Goal: Information Seeking & Learning: Learn about a topic

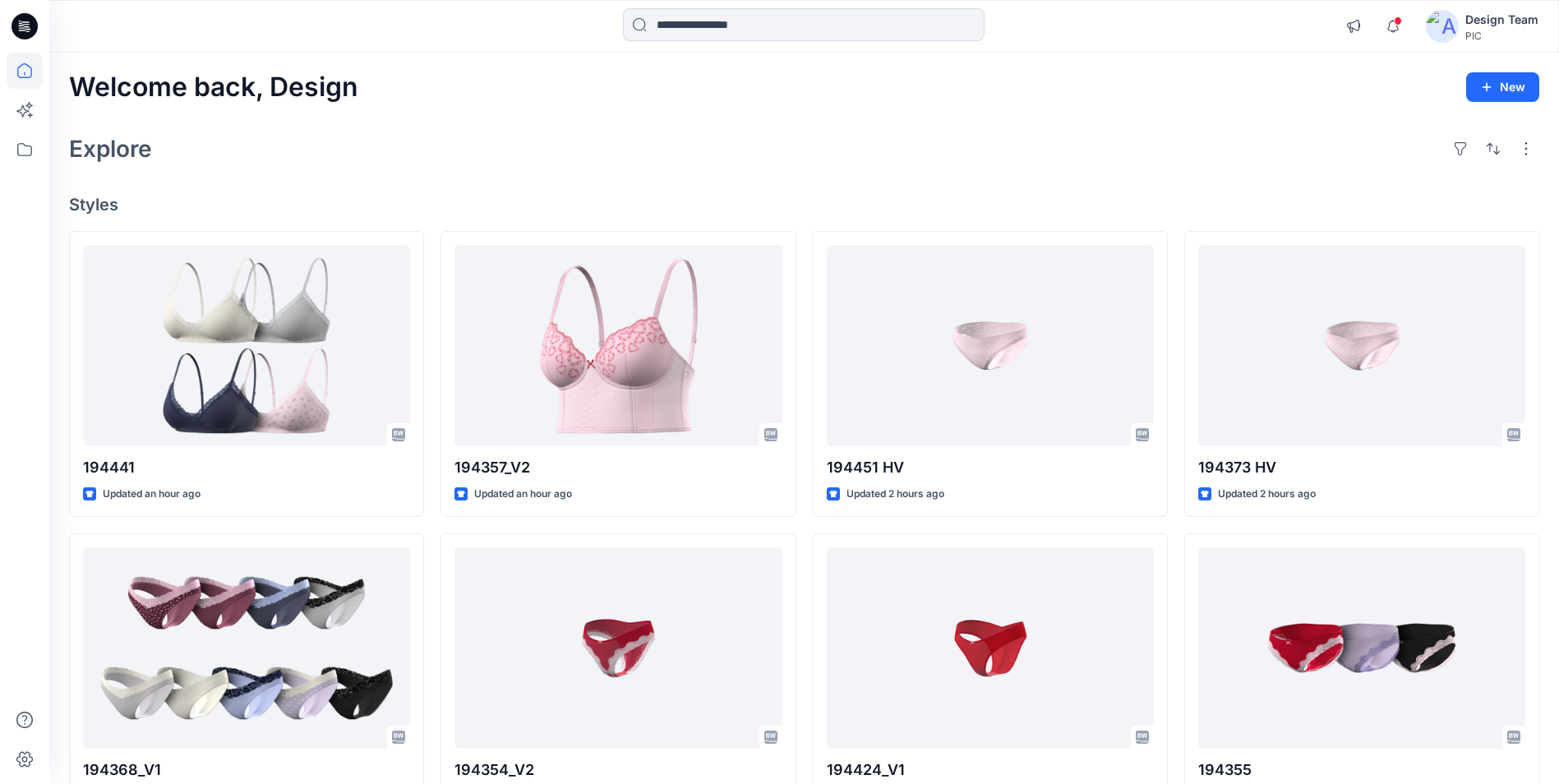
scroll to position [3138, 0]
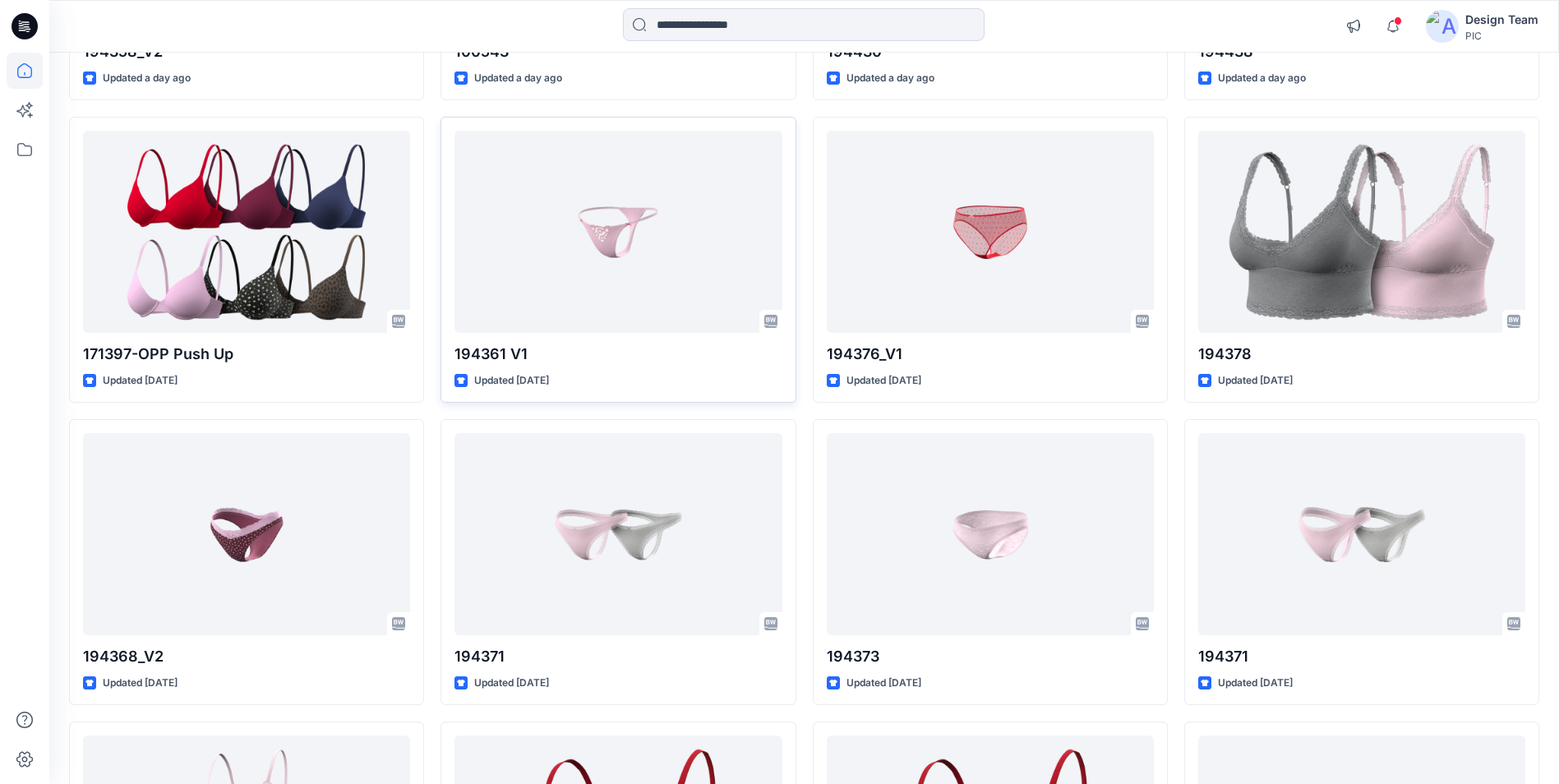
drag, startPoint x: 212, startPoint y: 0, endPoint x: 642, endPoint y: 384, distance: 576.5
click at [642, 384] on div "Updated [DATE]" at bounding box center [617, 380] width 327 height 17
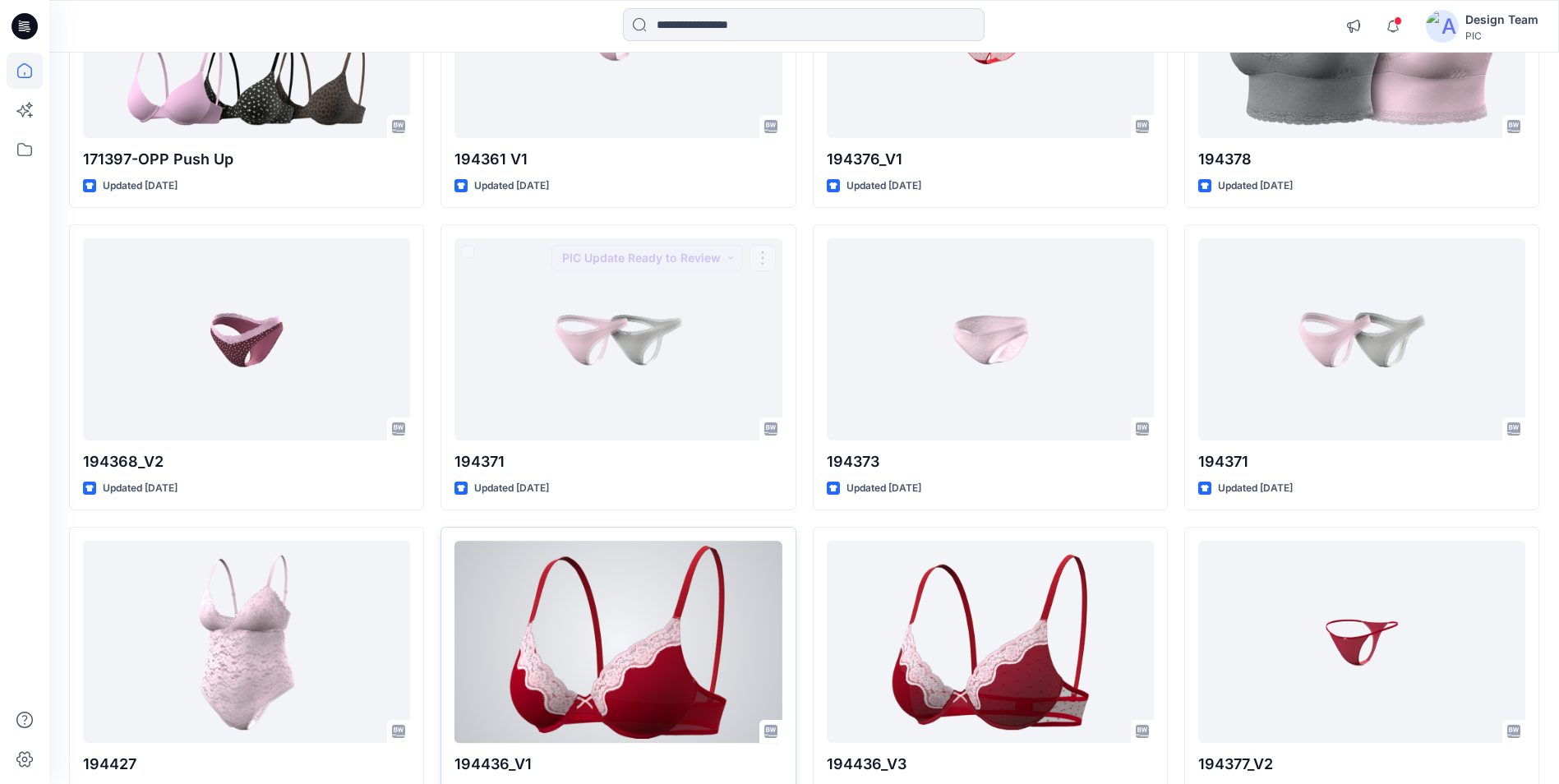
scroll to position [3477, 0]
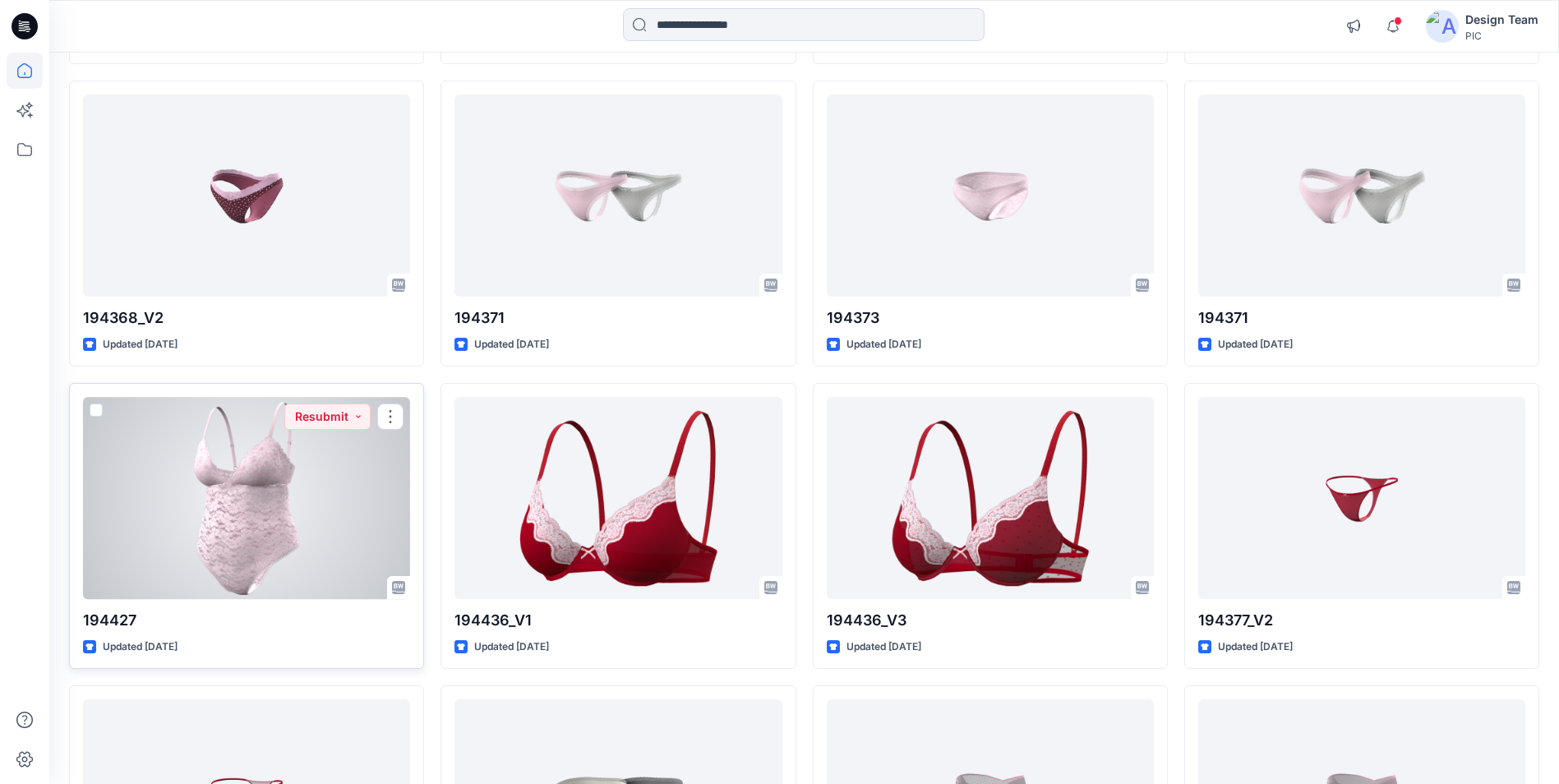
click at [248, 552] on div at bounding box center [246, 497] width 327 height 201
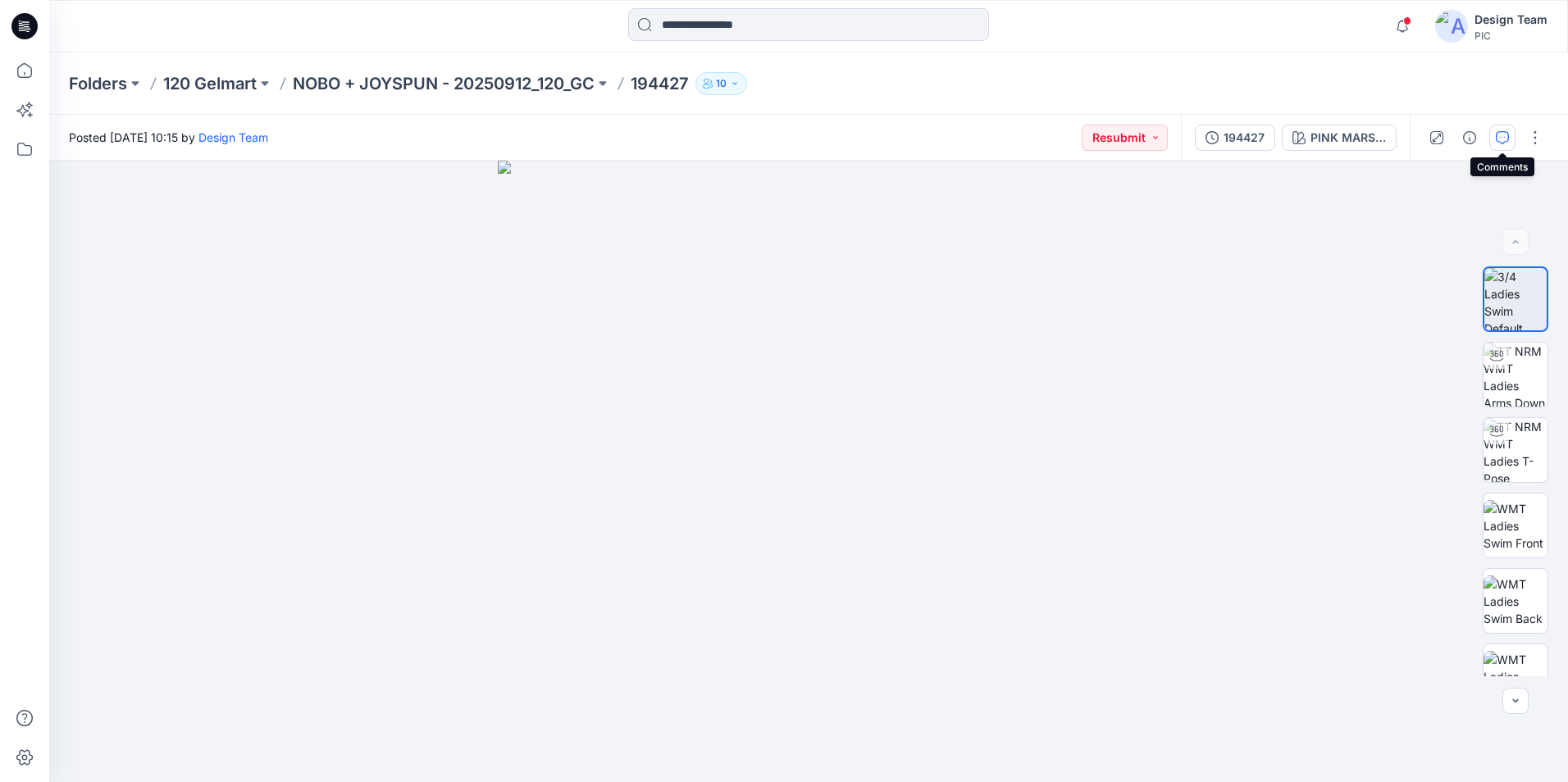
click at [1503, 132] on icon "button" at bounding box center [1503, 138] width 13 height 13
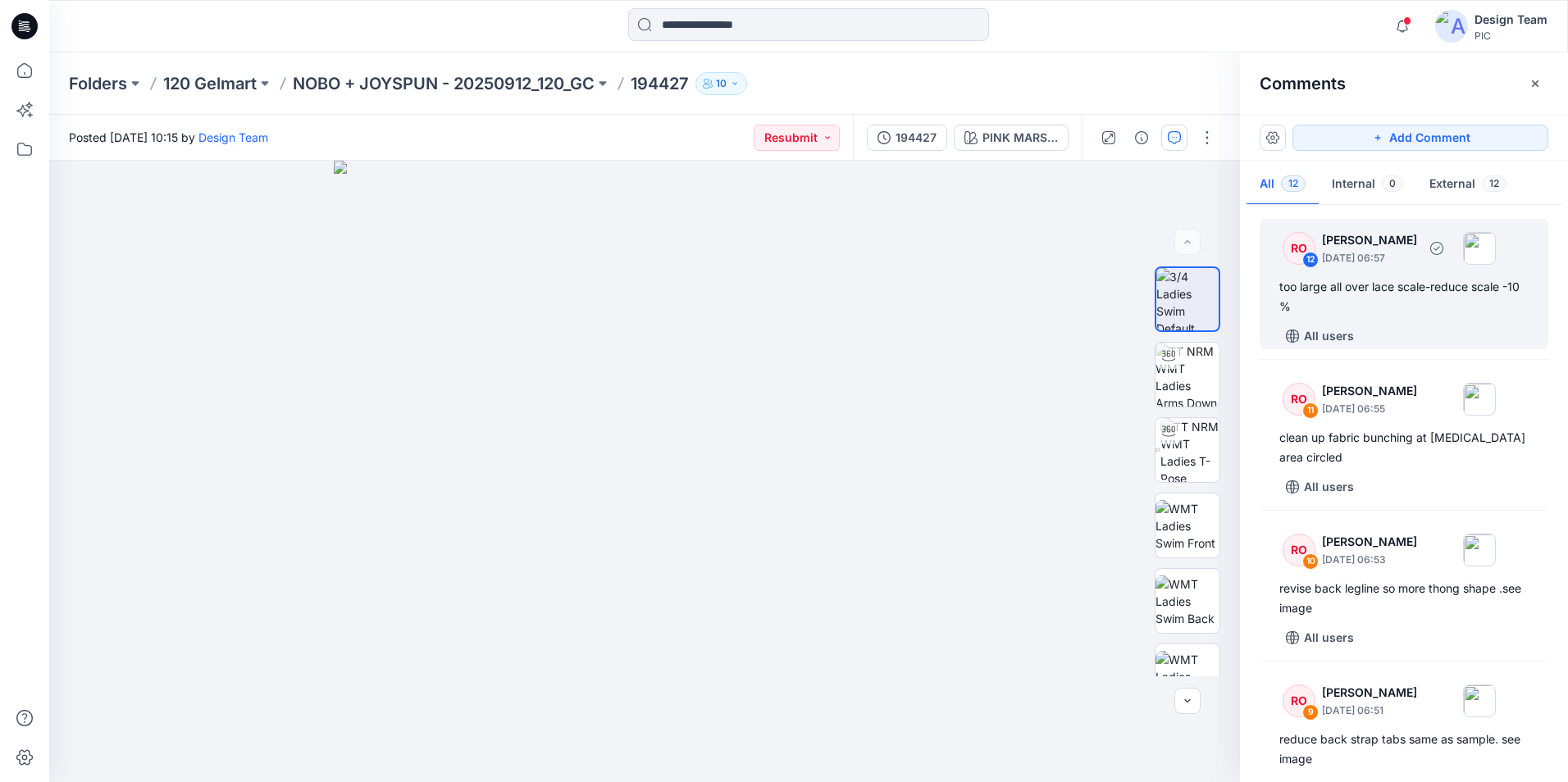
click at [1421, 307] on div "too large all over lace scale-reduce scale -10 %" at bounding box center [1404, 297] width 250 height 40
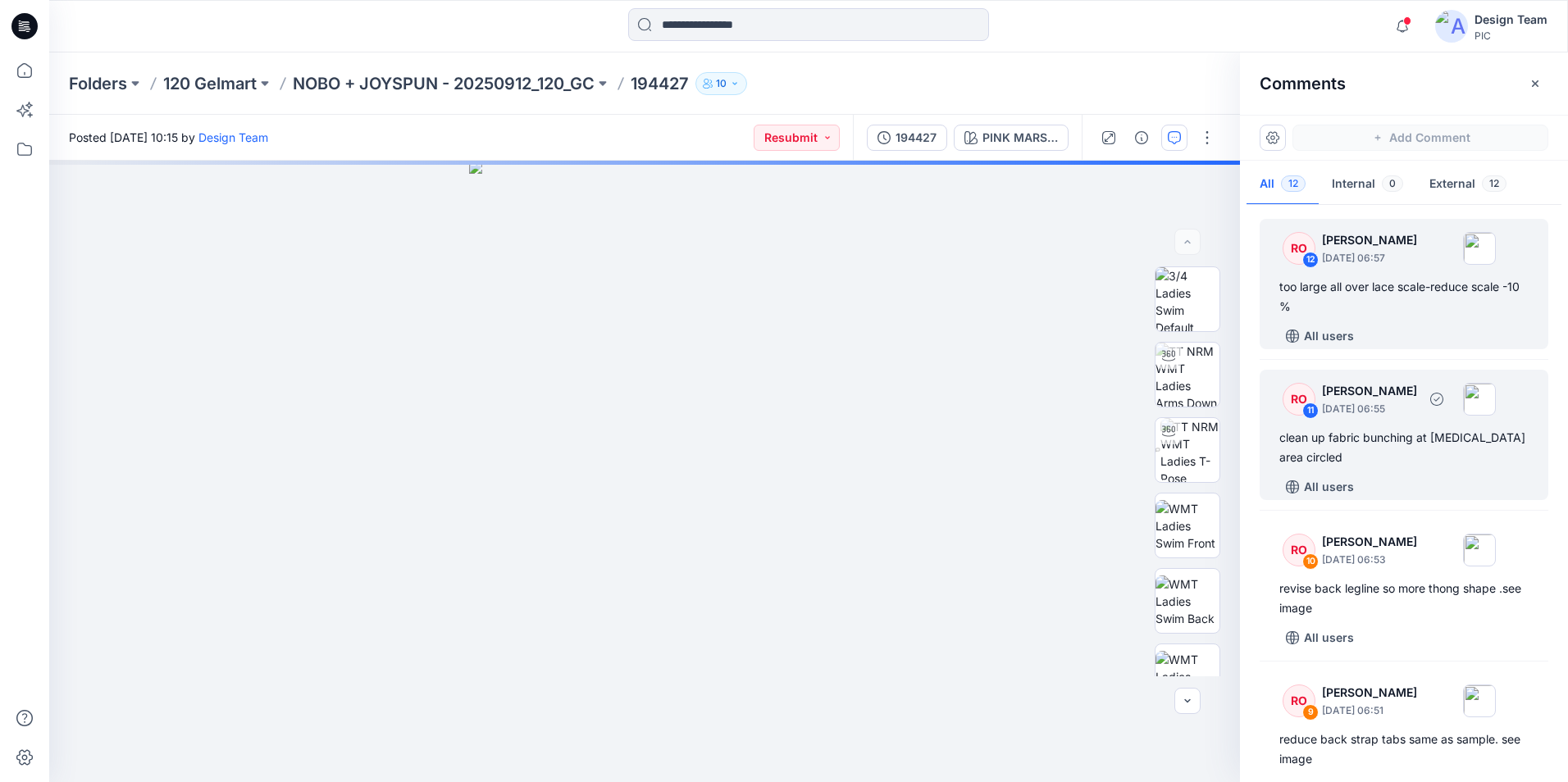
click at [1427, 422] on div "RO 11 [PERSON_NAME] [DATE] 06:55 clean up fabric bunching at [MEDICAL_DATA] are…" at bounding box center [1403, 435] width 289 height 131
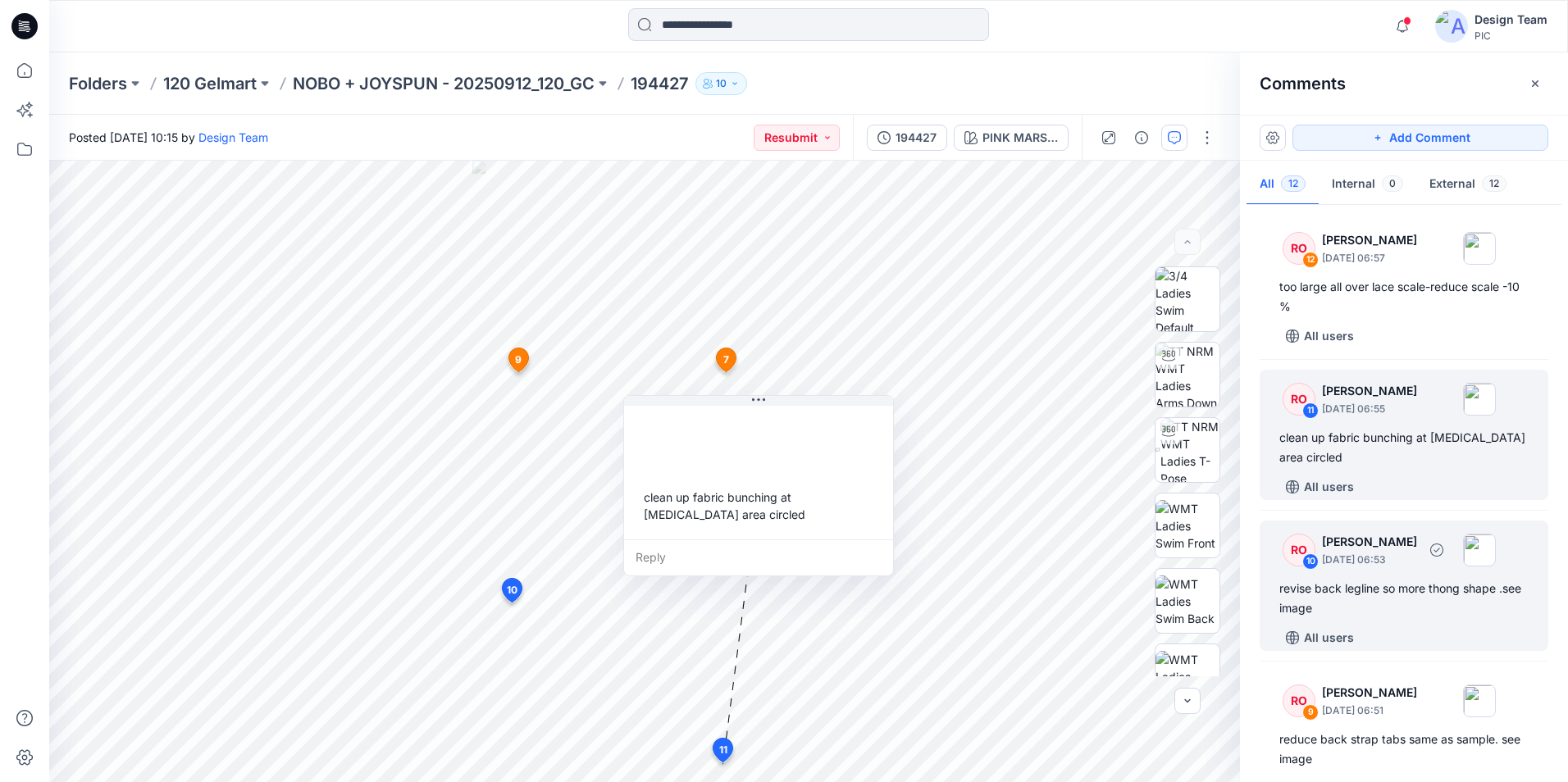
click at [1437, 572] on div "RO 10 [PERSON_NAME] [DATE] 06:53 revise back legline so more thong shape .see i…" at bounding box center [1403, 586] width 289 height 131
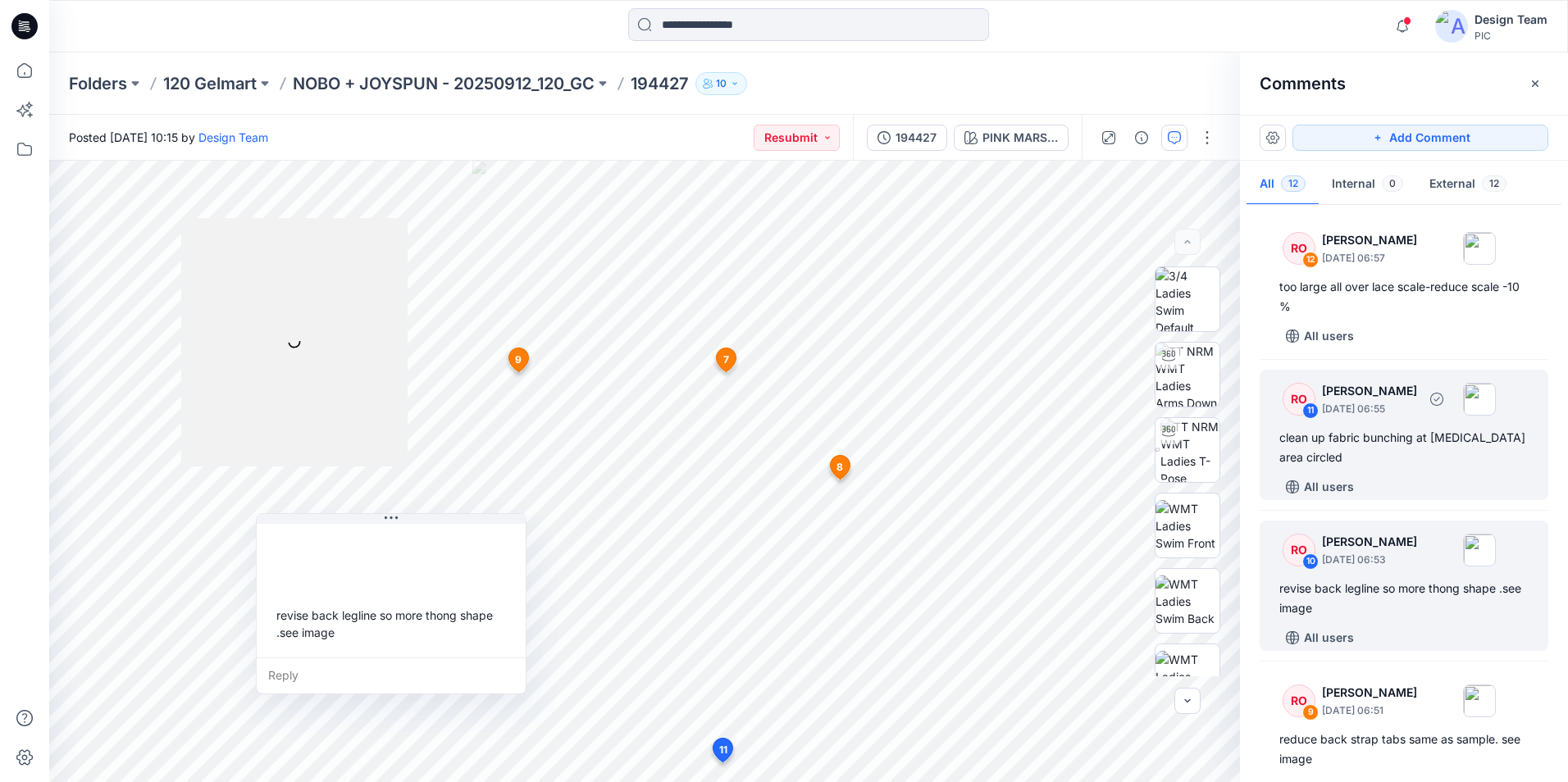
click at [1433, 444] on div "clean up fabric bunching at [MEDICAL_DATA] area circled" at bounding box center [1404, 448] width 250 height 40
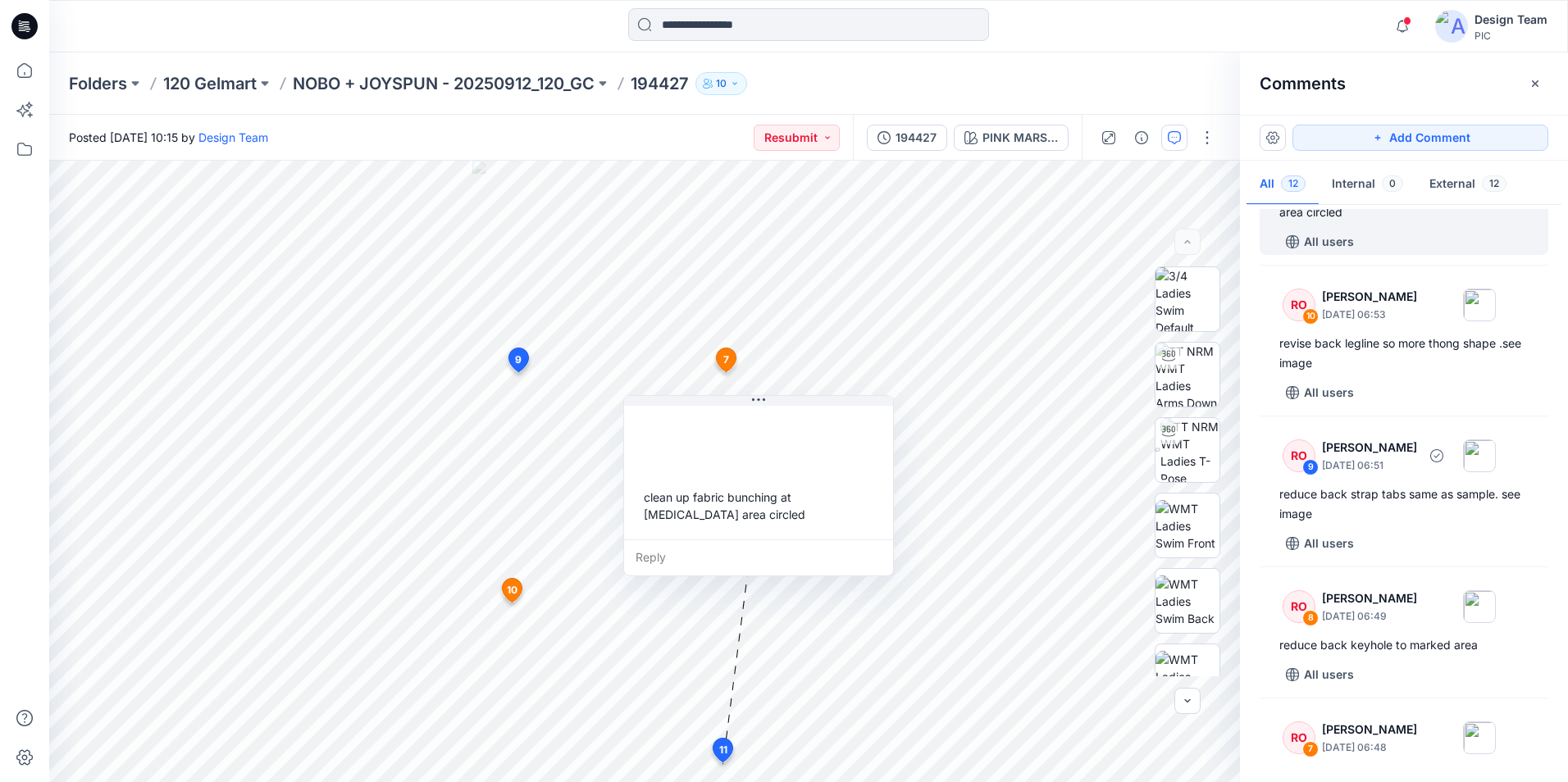
scroll to position [246, 0]
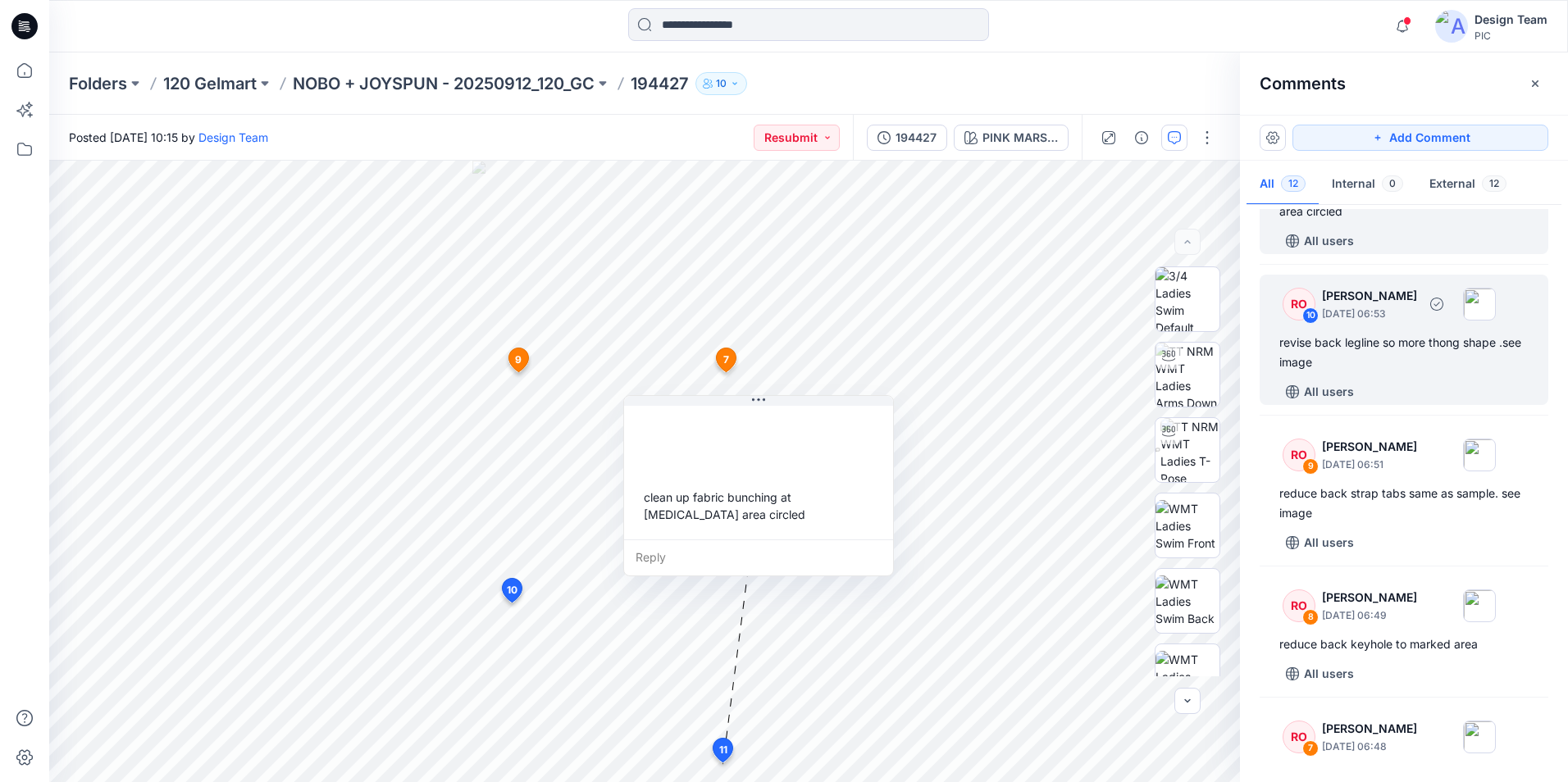
click at [1427, 365] on div "revise back legline so more thong shape .see image" at bounding box center [1404, 353] width 250 height 40
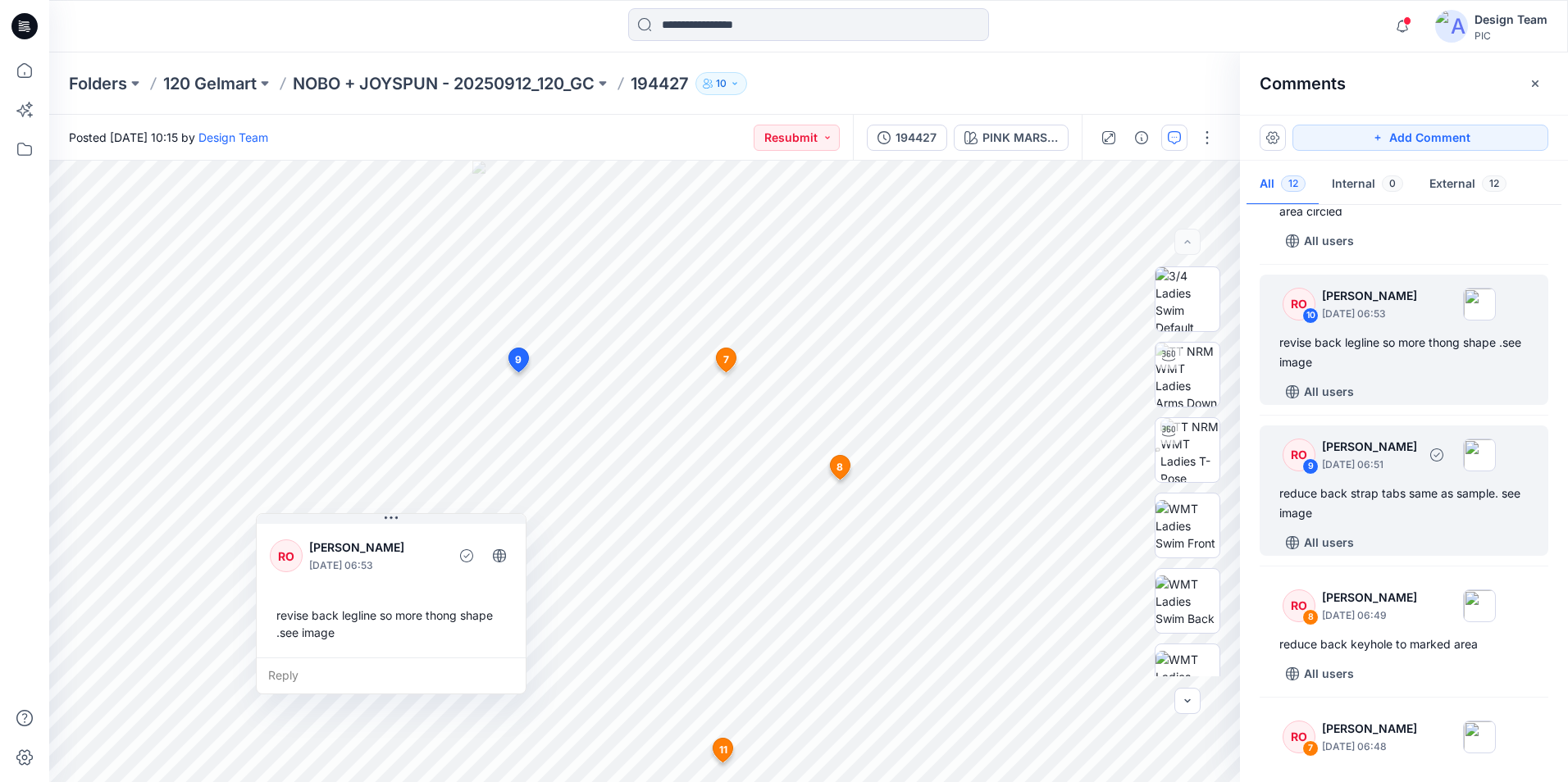
click at [1423, 494] on div "reduce back strap tabs same as sample. see image" at bounding box center [1404, 503] width 250 height 40
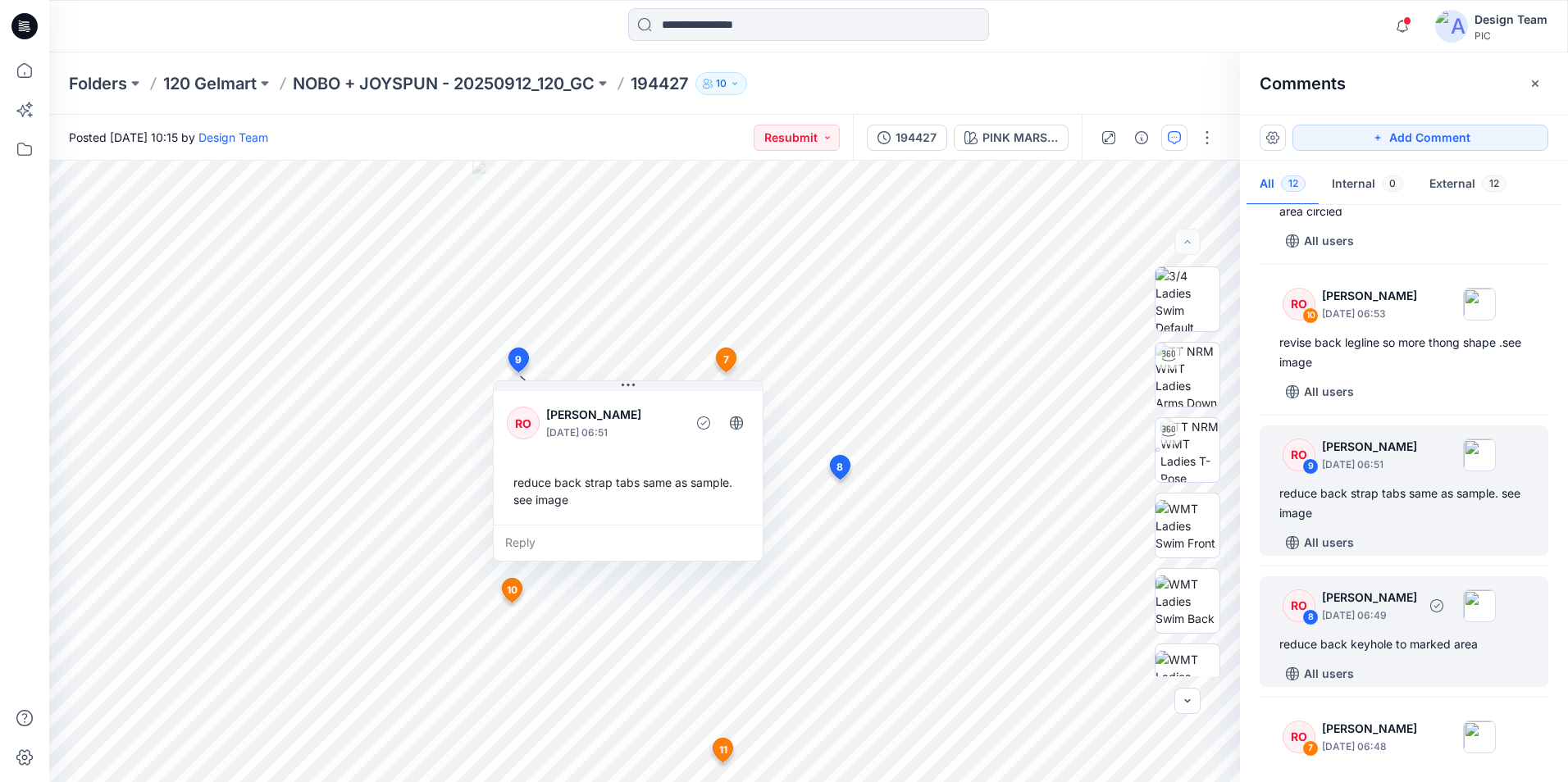
click at [1417, 603] on p "[PERSON_NAME]" at bounding box center [1370, 598] width 95 height 20
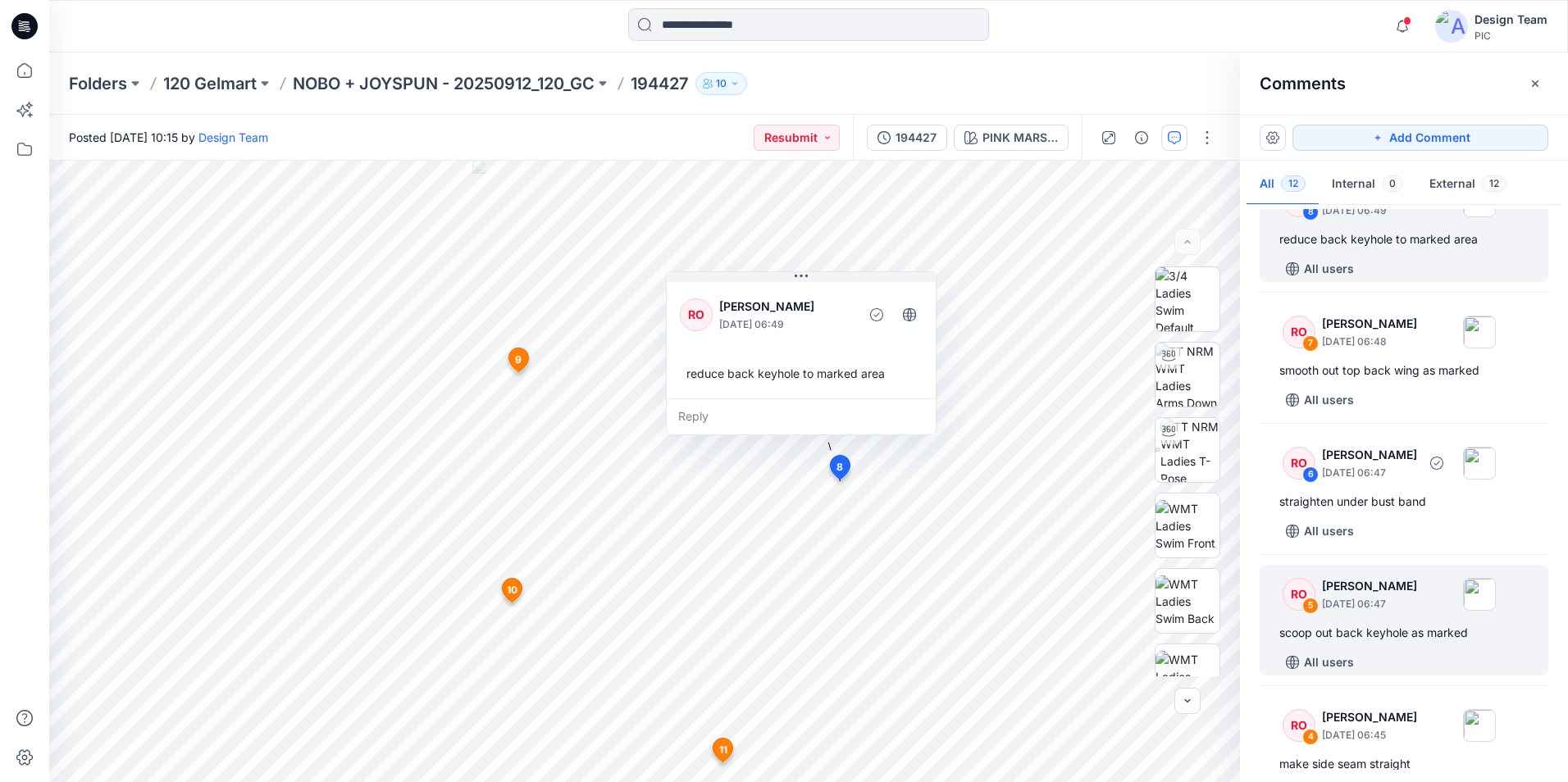
scroll to position [656, 0]
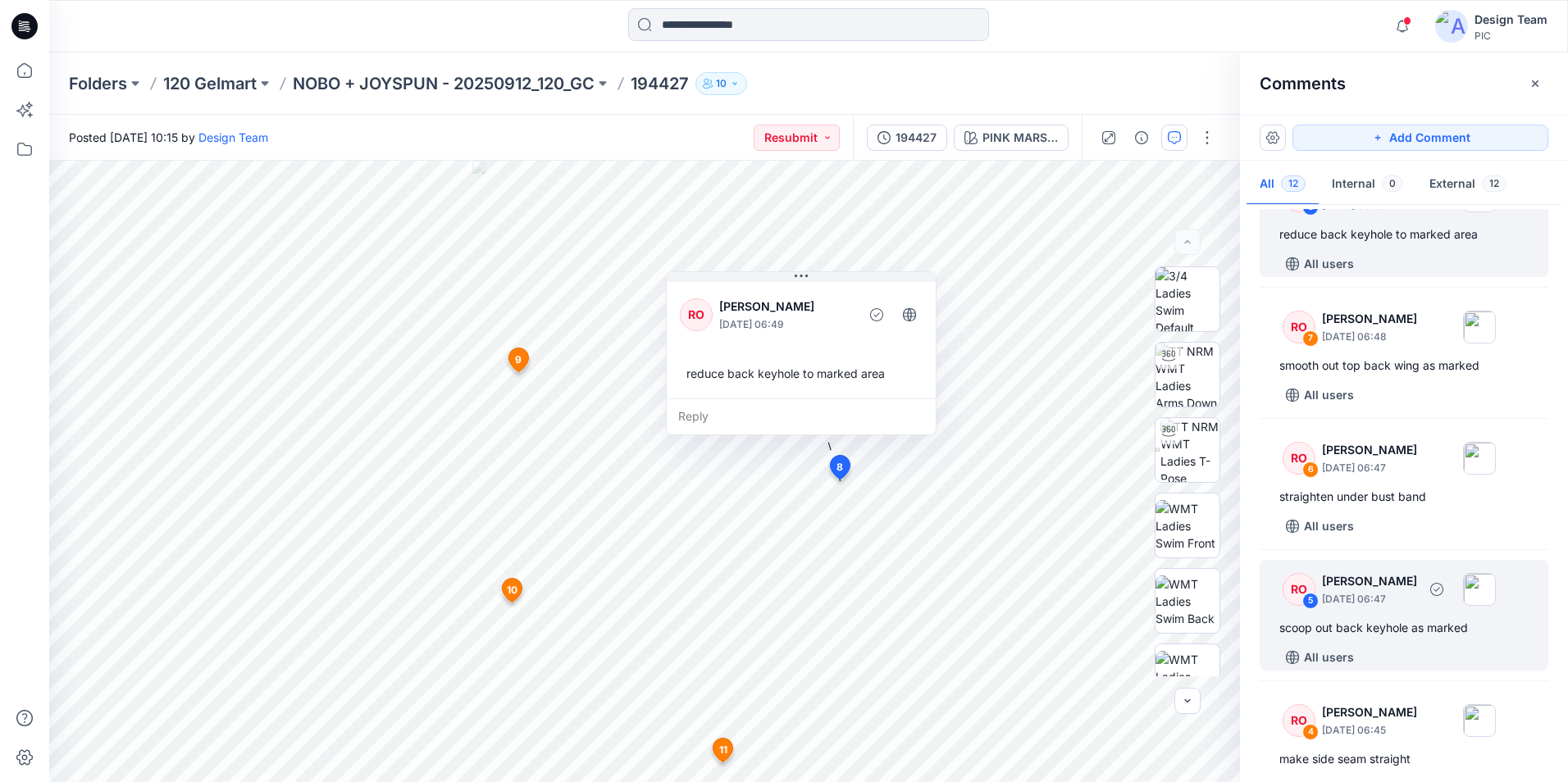
click at [1413, 632] on div "scoop out back keyhole as marked" at bounding box center [1404, 628] width 250 height 20
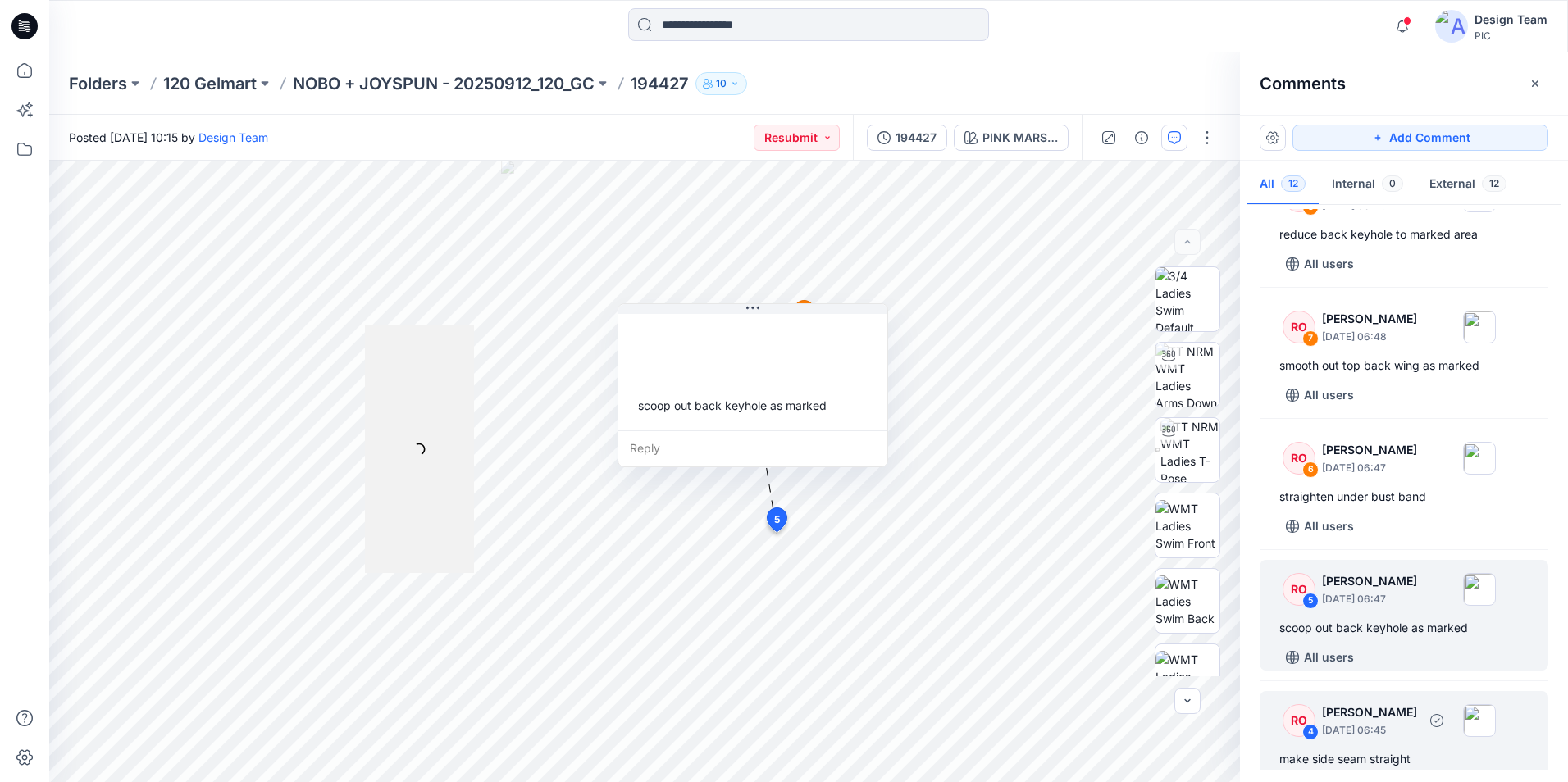
click at [1403, 703] on p "[PERSON_NAME]" at bounding box center [1370, 713] width 95 height 20
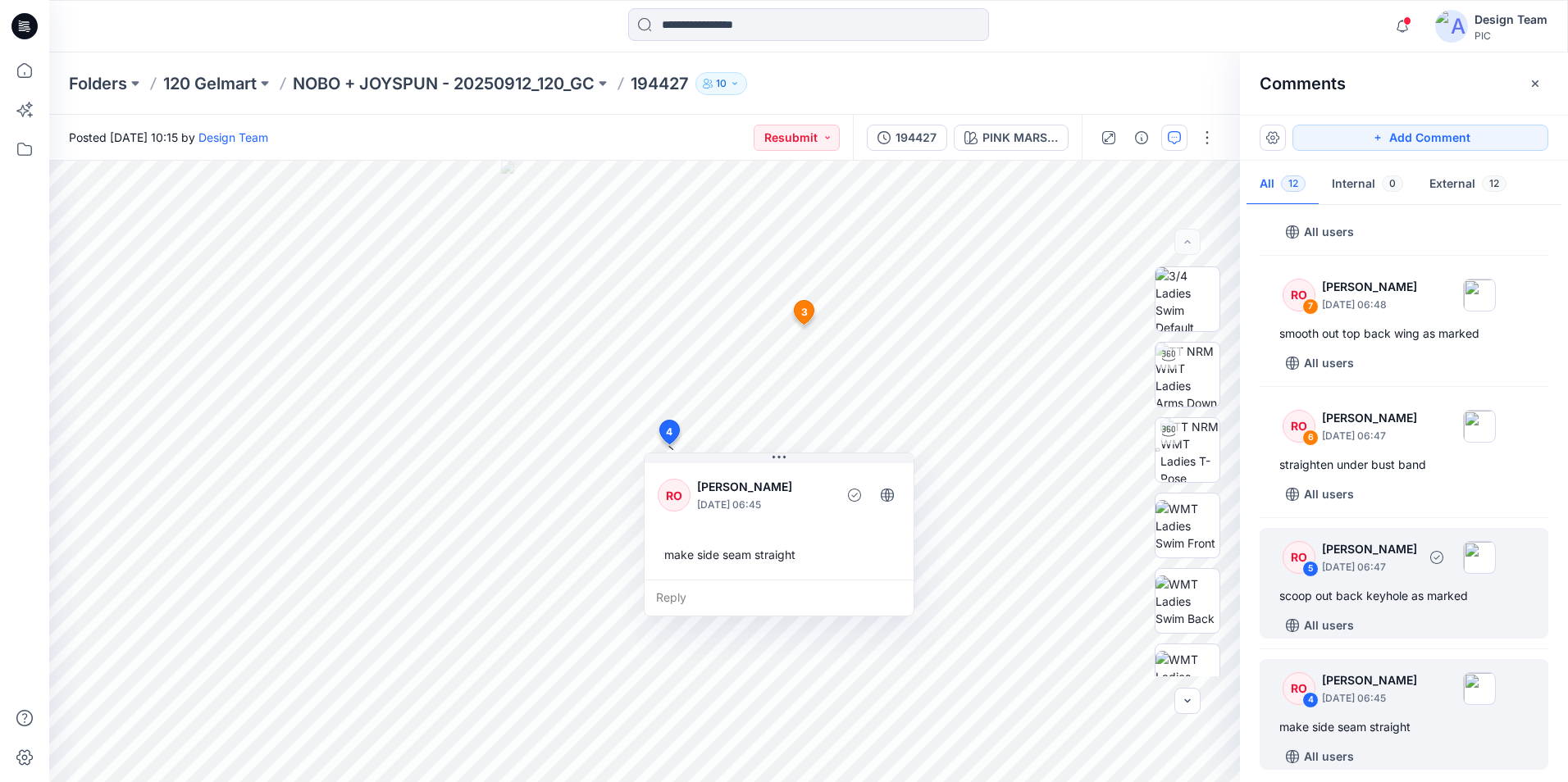
click at [1390, 609] on div "RO 5 [PERSON_NAME] [DATE] 06:47 scoop out back keyhole as marked All users" at bounding box center [1403, 584] width 289 height 111
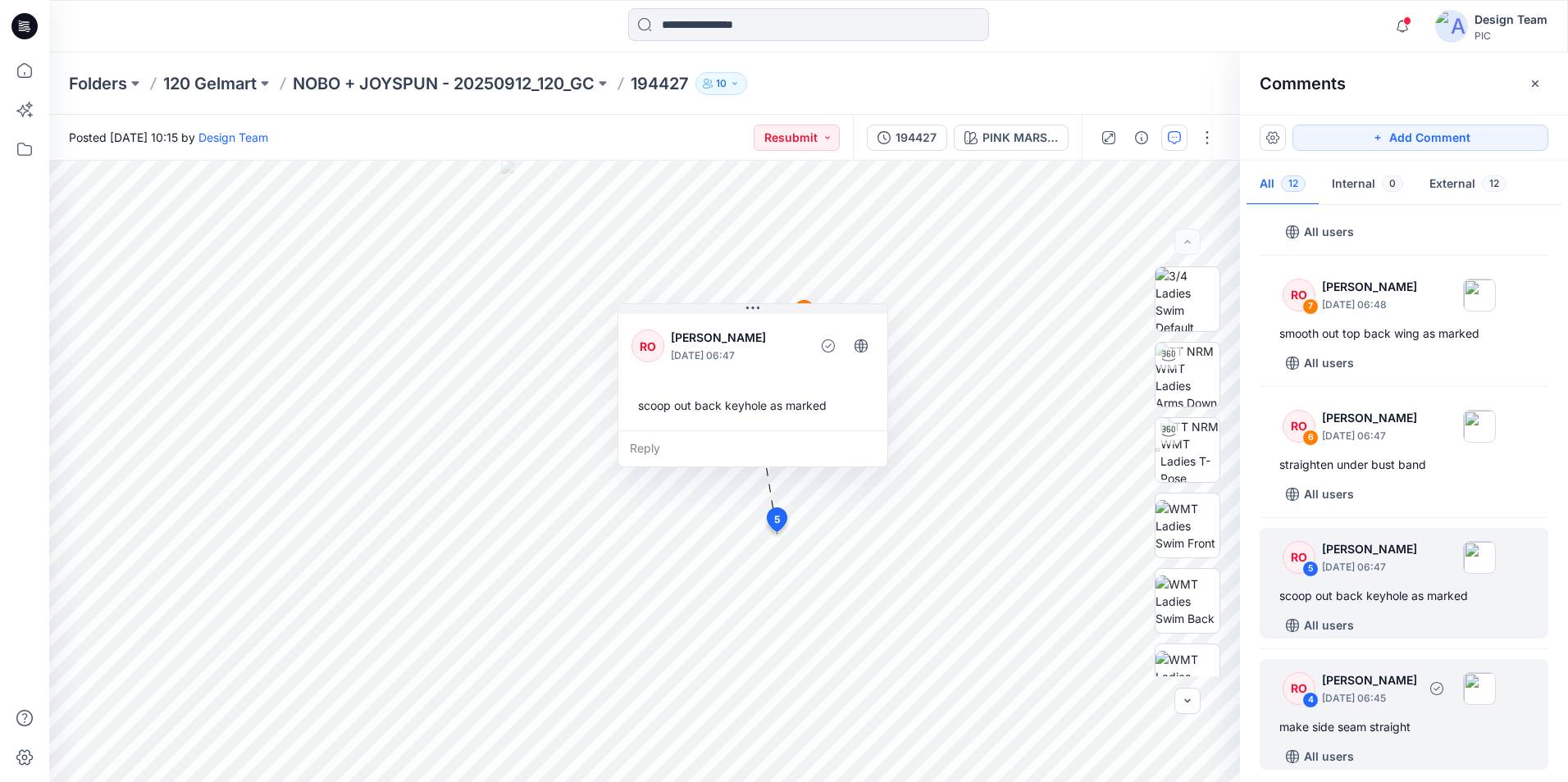
click at [1399, 698] on p "[DATE] 06:45" at bounding box center [1370, 699] width 95 height 17
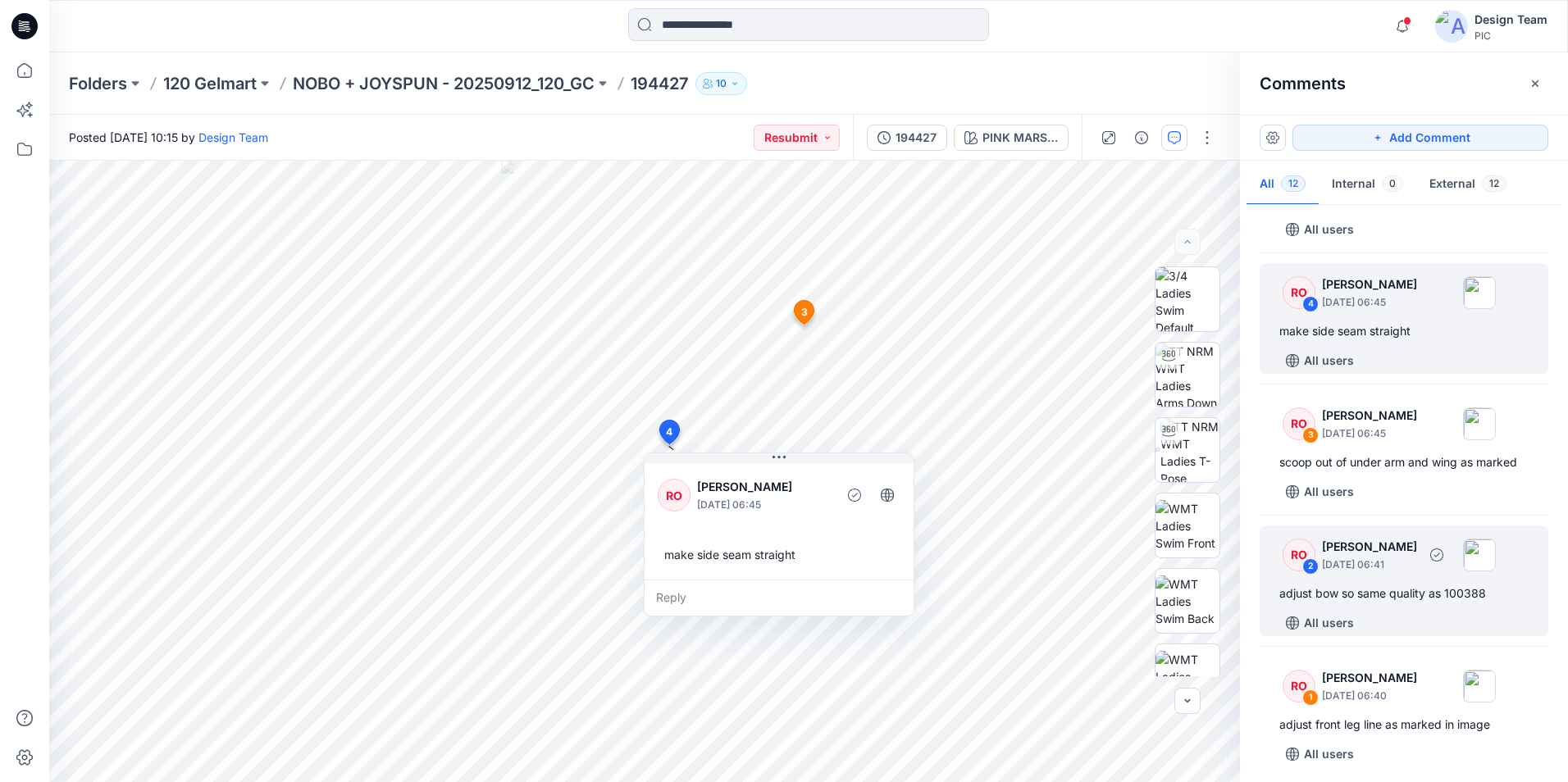
scroll to position [1091, 0]
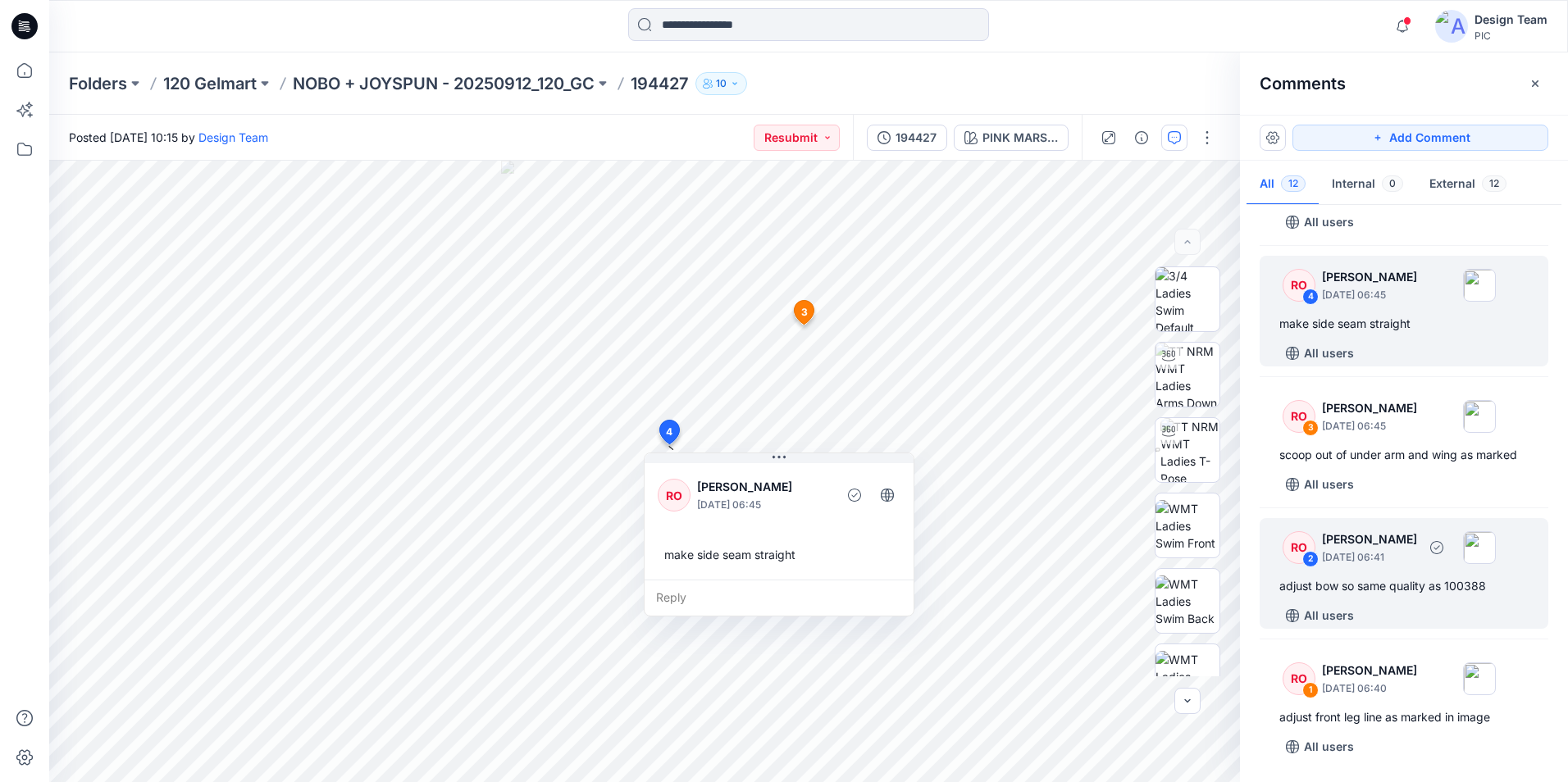
click at [1432, 592] on div "adjust bow so same quality as 100388" at bounding box center [1404, 586] width 250 height 20
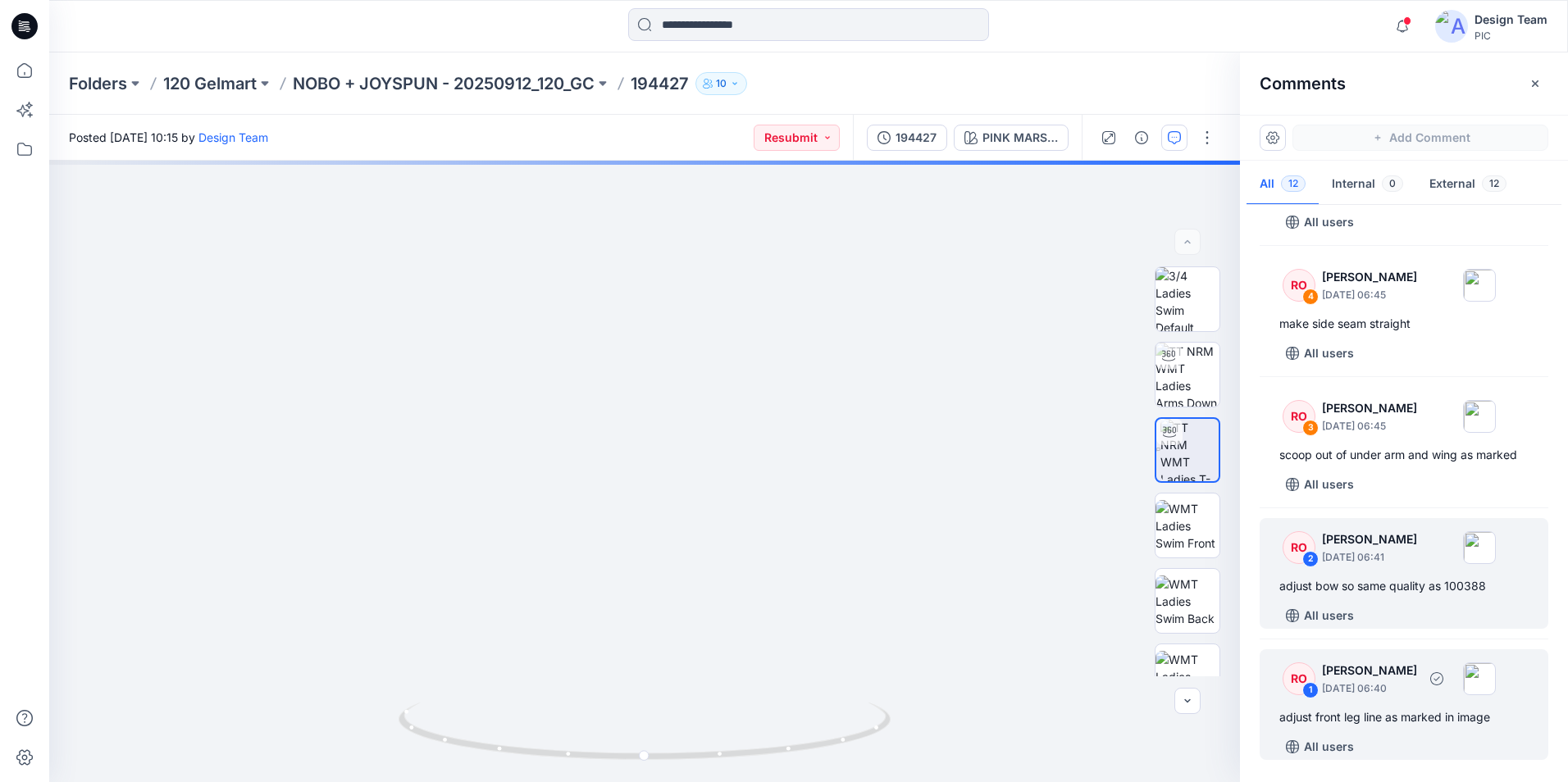
click at [1412, 701] on div "RO 1 [PERSON_NAME] [DATE] 06:40 adjust front leg line as marked in image All us…" at bounding box center [1403, 705] width 289 height 111
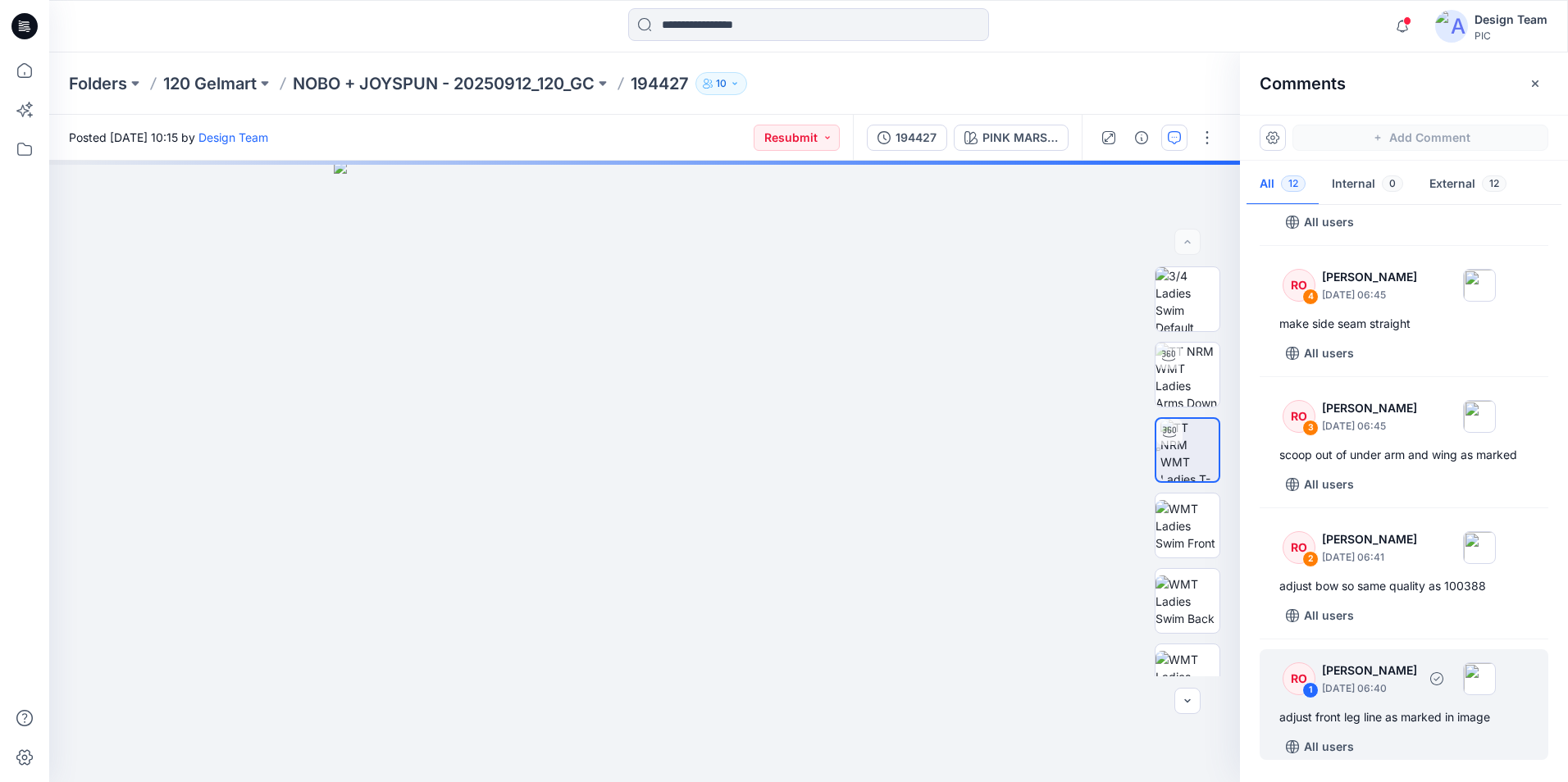
click at [1381, 699] on div "RO 1 [PERSON_NAME] [DATE] 06:40" at bounding box center [1383, 678] width 227 height 45
click at [1417, 710] on div "adjust front leg line as marked in image" at bounding box center [1404, 718] width 250 height 20
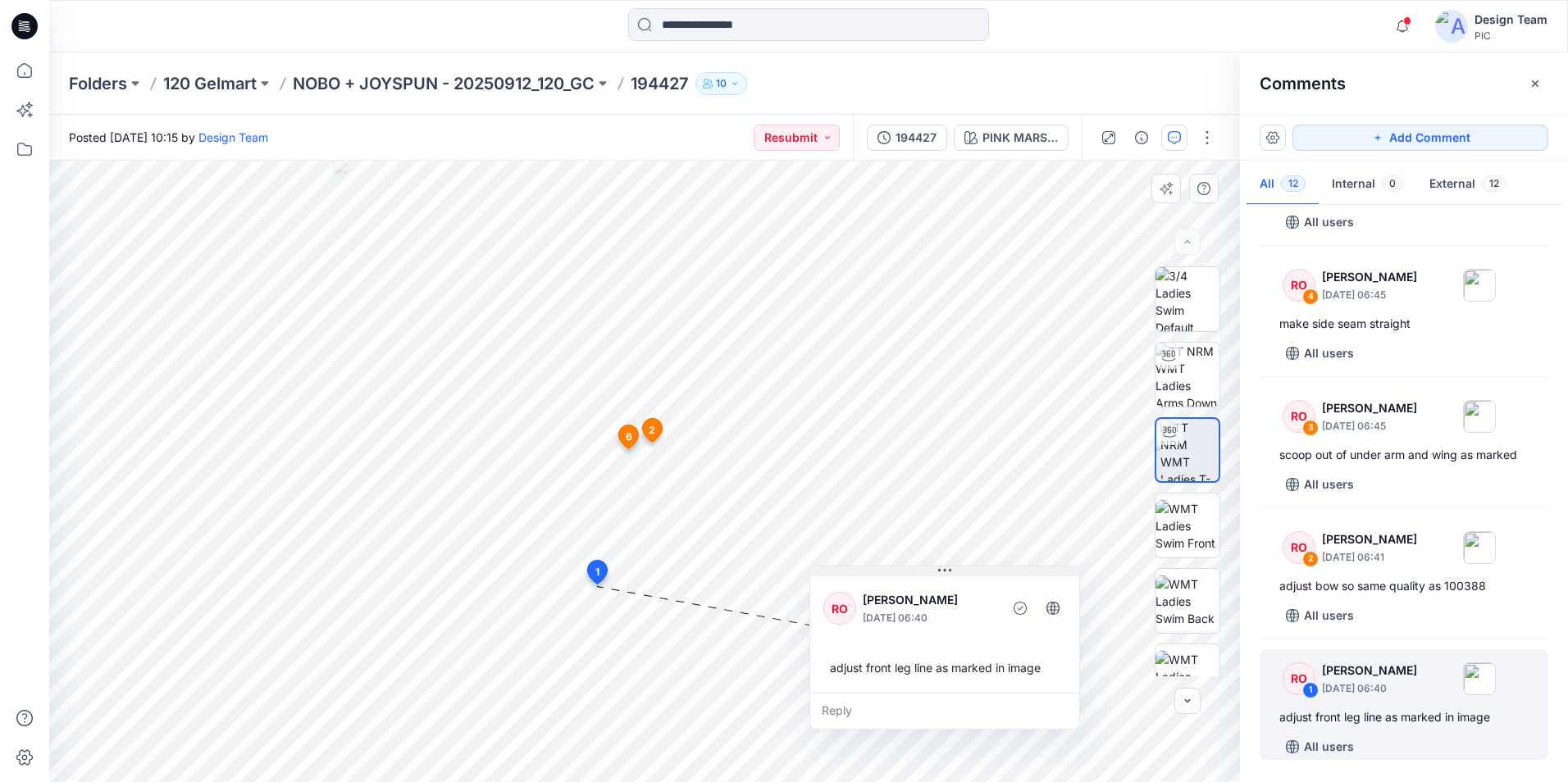
drag, startPoint x: 944, startPoint y: 689, endPoint x: 976, endPoint y: 575, distance: 118.4
click at [976, 575] on button at bounding box center [944, 571] width 269 height 10
